Goal: Information Seeking & Learning: Learn about a topic

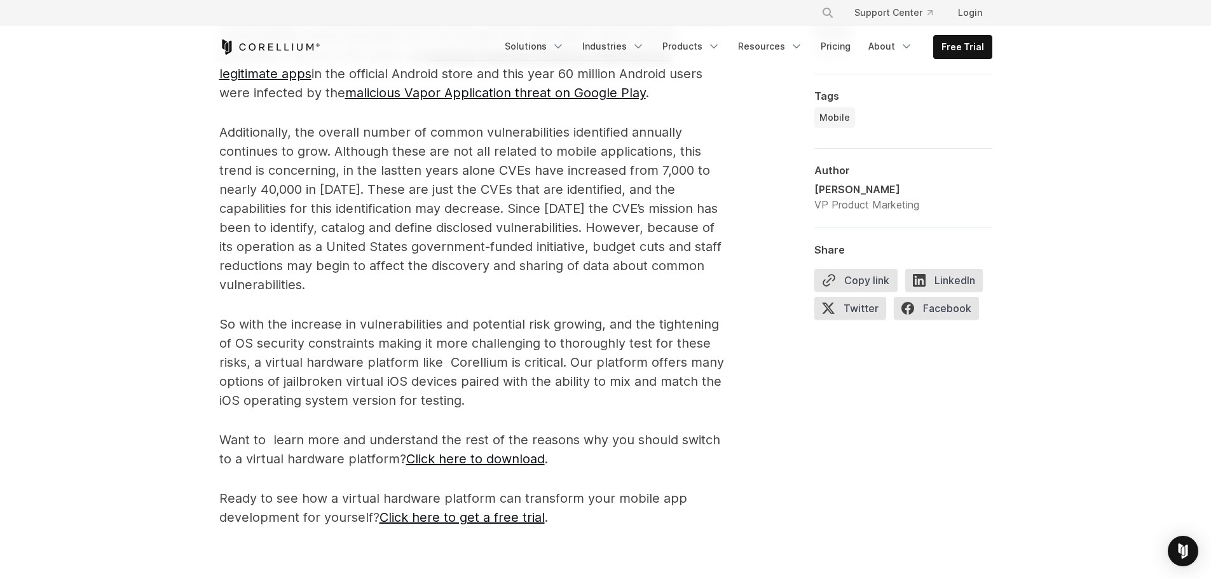
scroll to position [1391, 0]
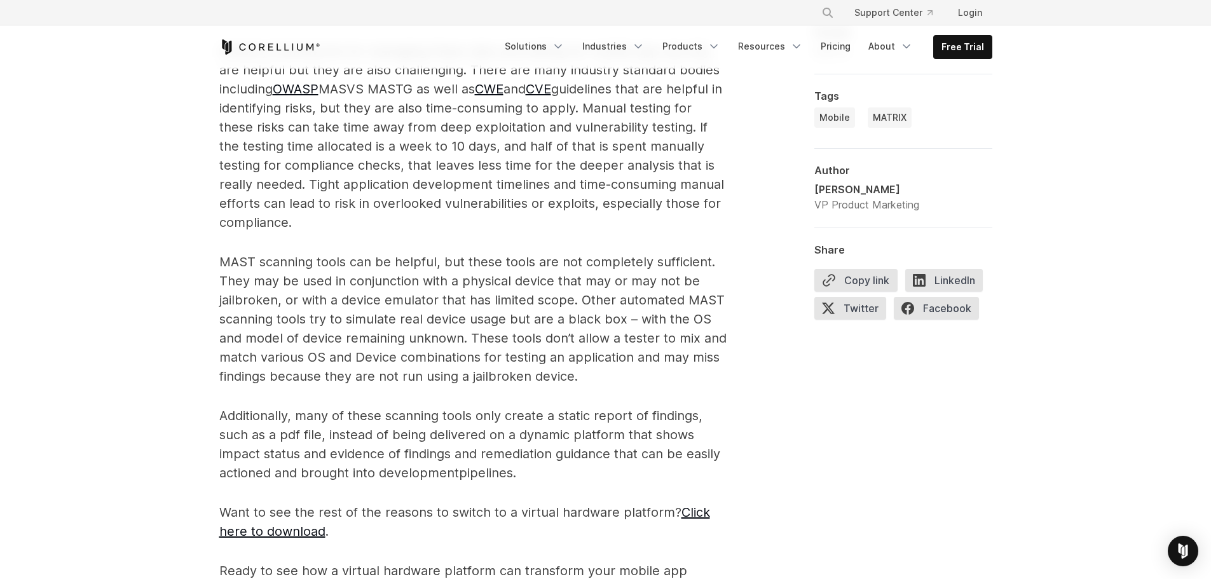
scroll to position [1243, 0]
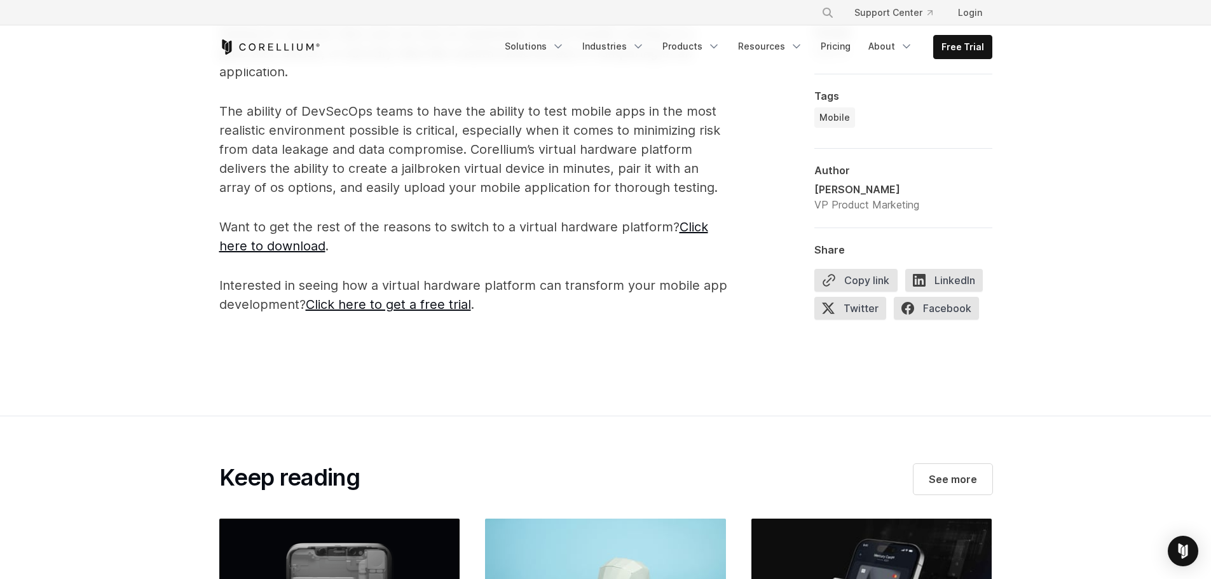
scroll to position [1432, 0]
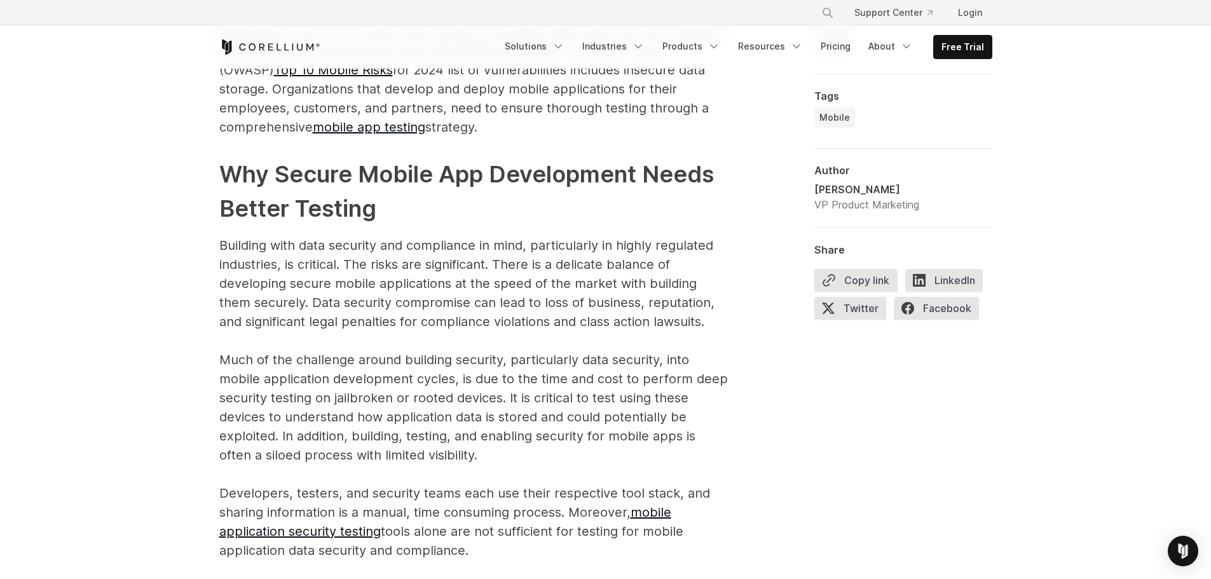
scroll to position [1133, 0]
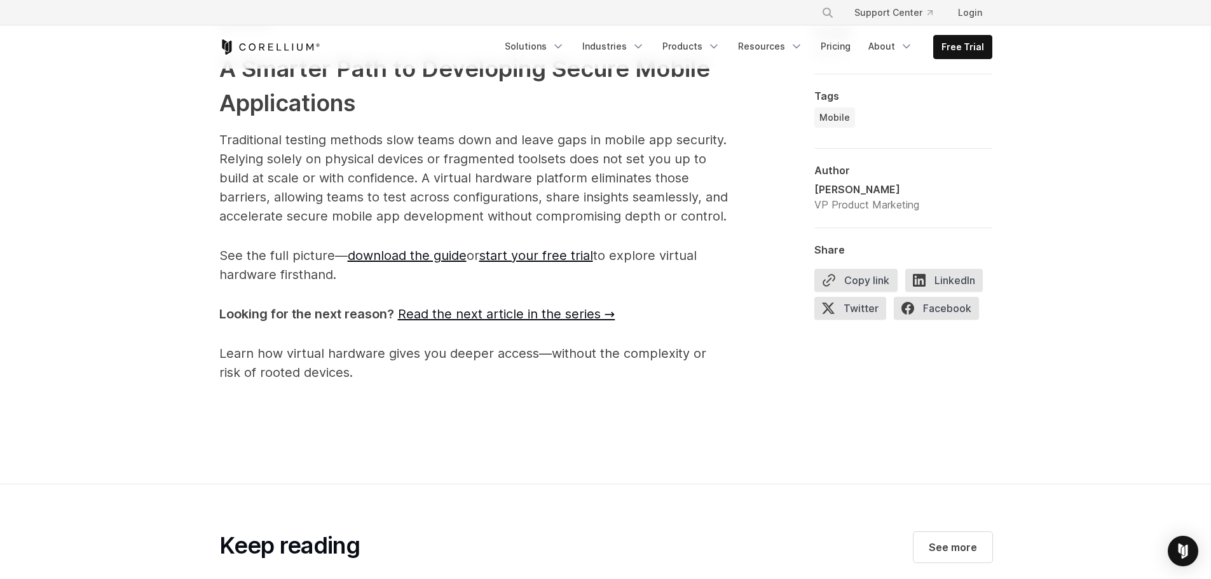
scroll to position [2506, 0]
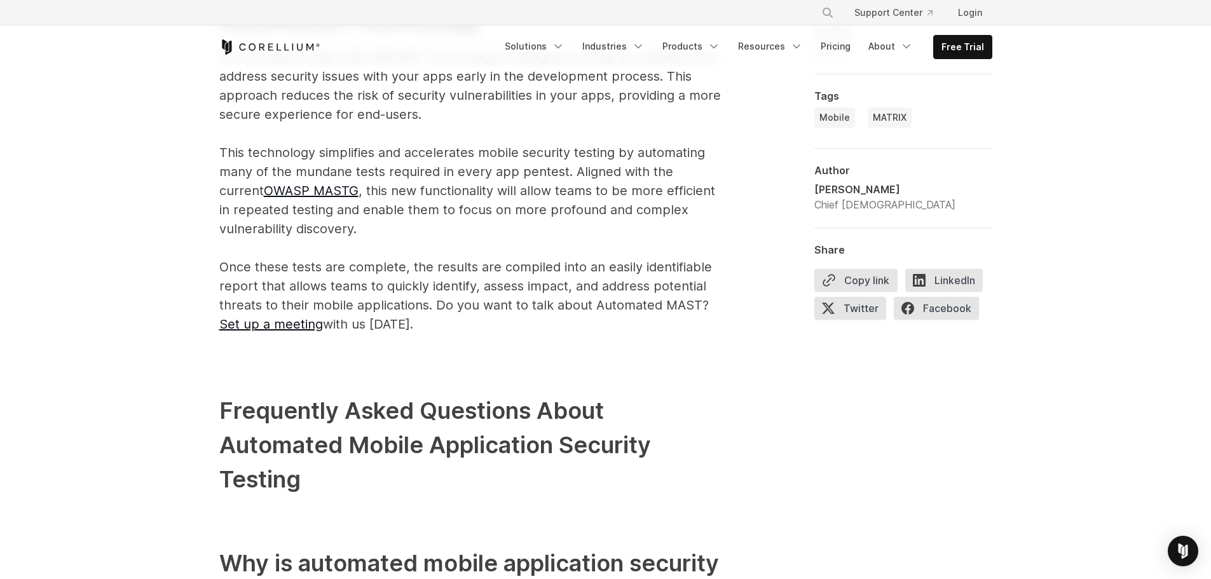
scroll to position [3446, 0]
